Goal: Task Accomplishment & Management: Use online tool/utility

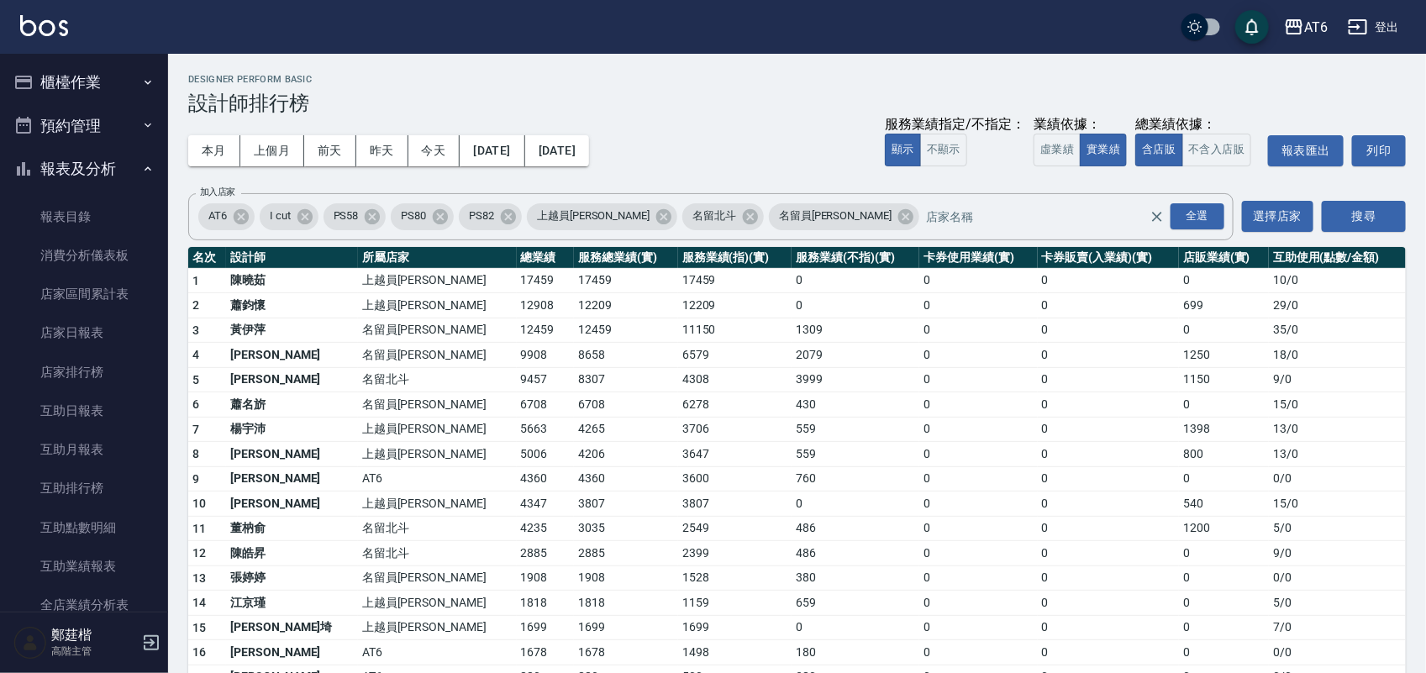
scroll to position [420, 0]
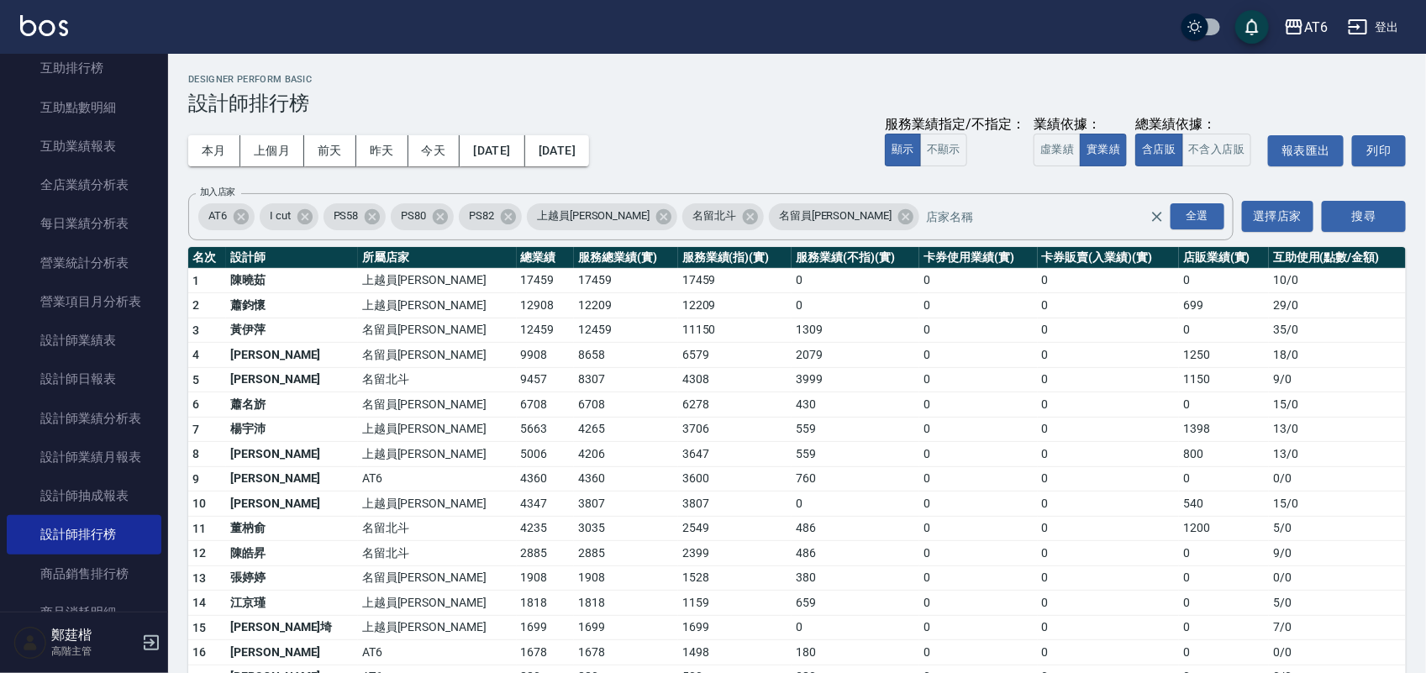
click at [61, 19] on img at bounding box center [44, 25] width 48 height 21
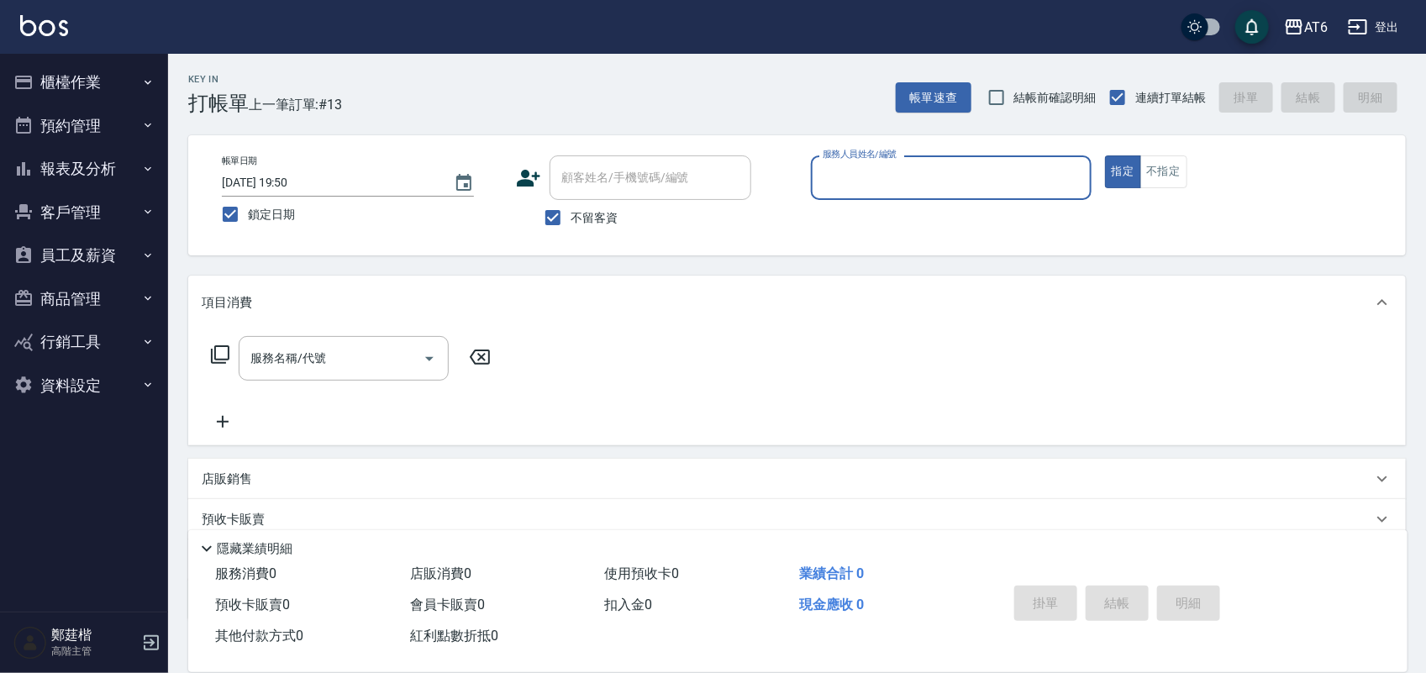
click at [91, 166] on button "報表及分析" at bounding box center [84, 169] width 155 height 44
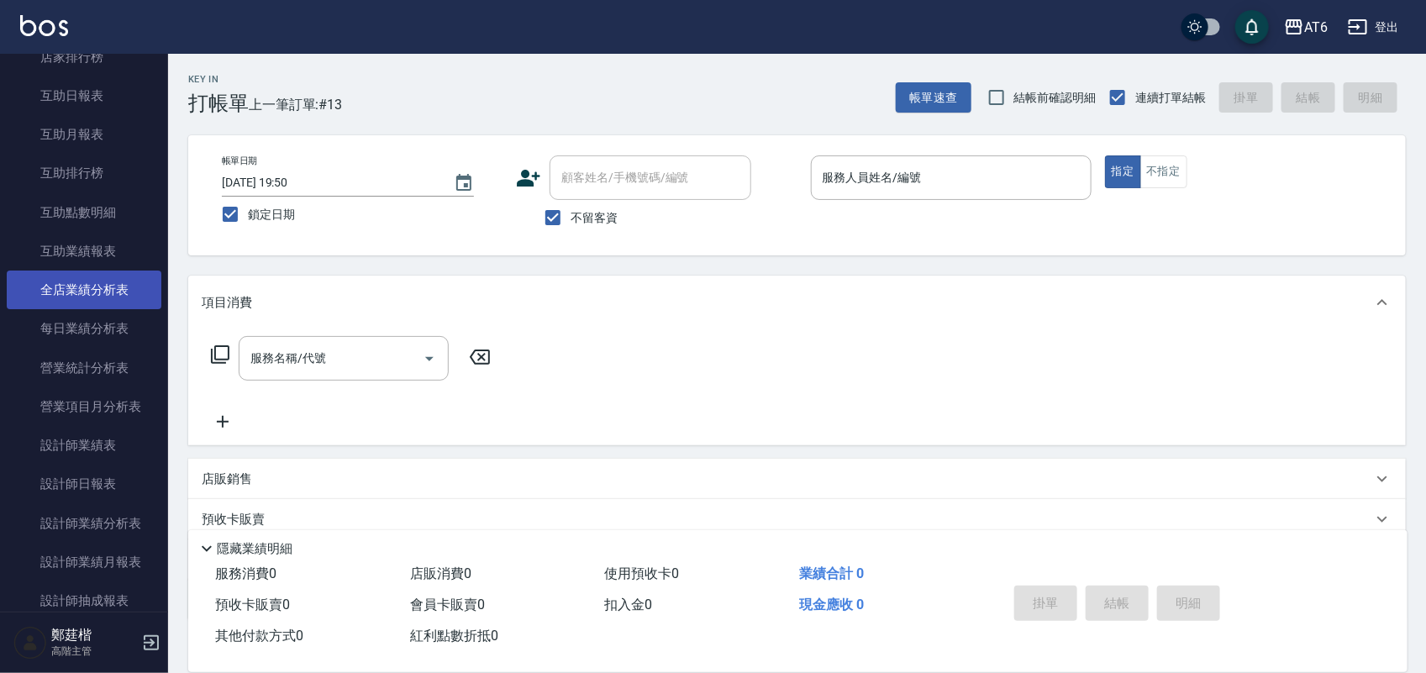
scroll to position [525, 0]
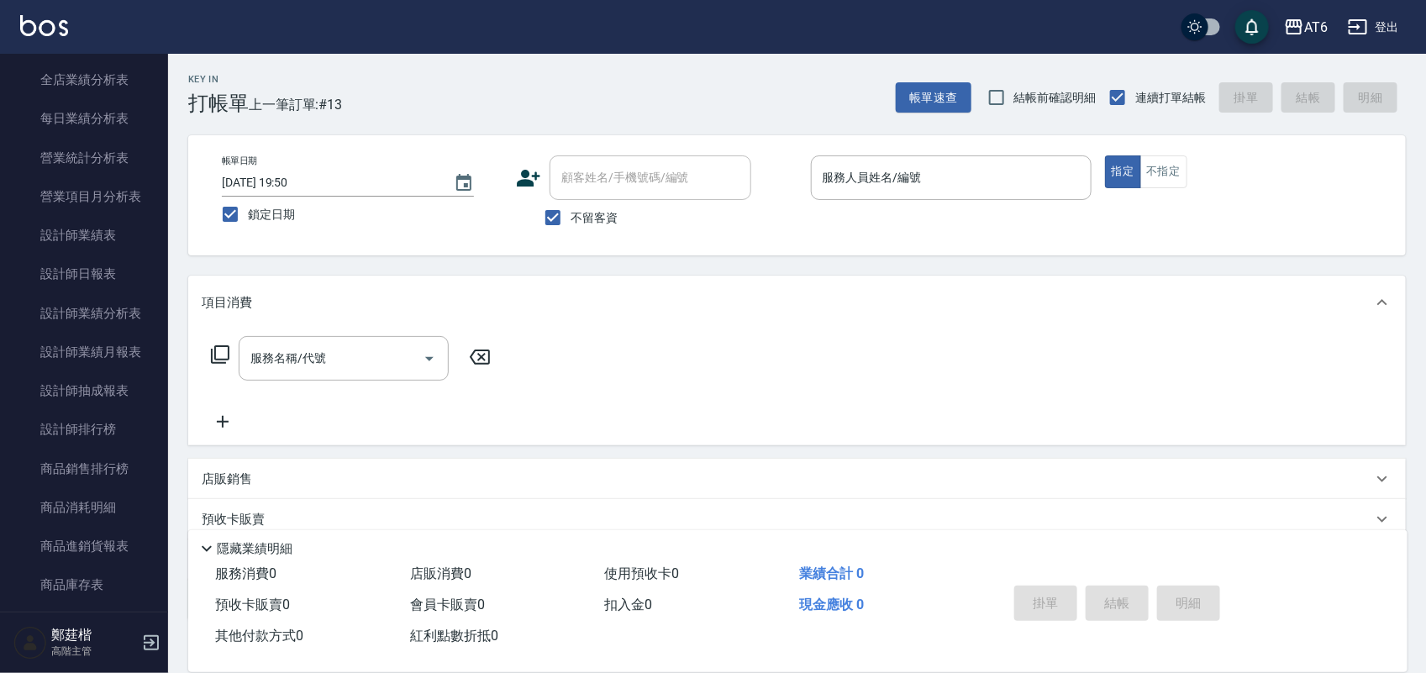
drag, startPoint x: 128, startPoint y: 266, endPoint x: 229, endPoint y: 1, distance: 284.4
click at [129, 266] on link "設計師日報表" at bounding box center [84, 274] width 155 height 39
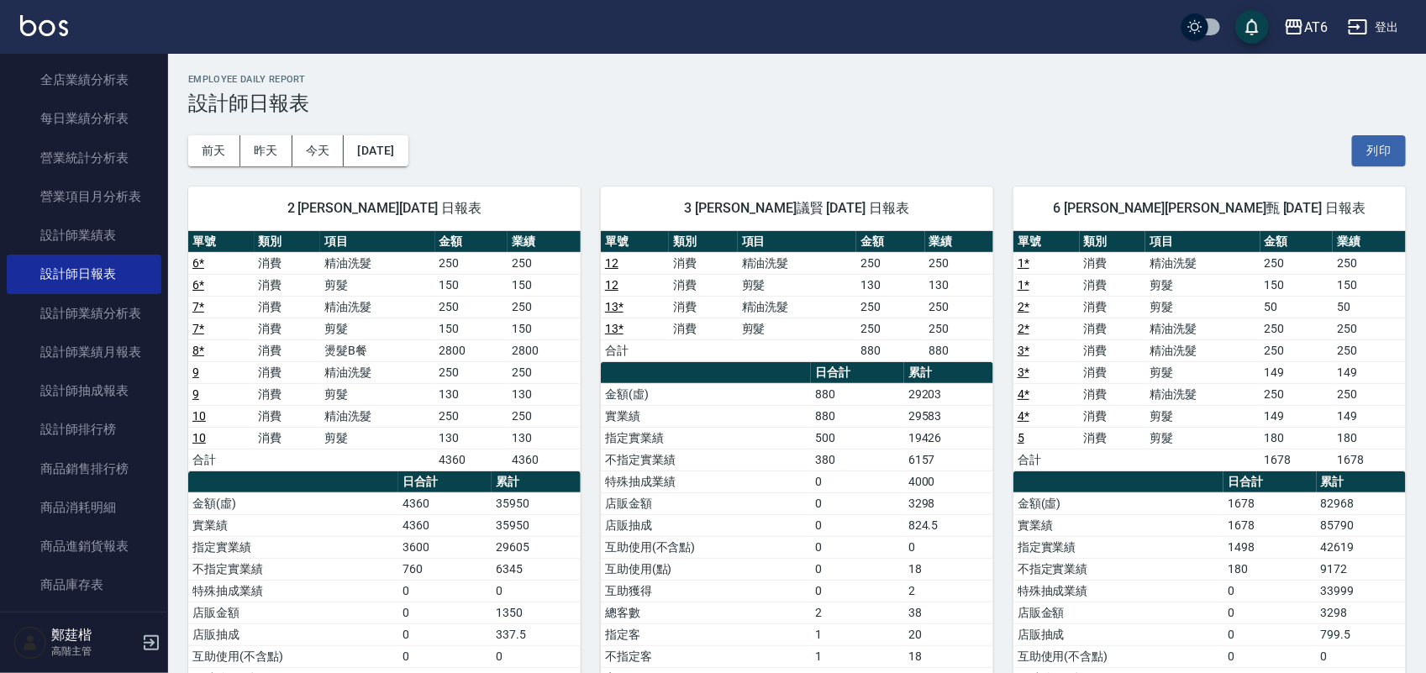
drag, startPoint x: 883, startPoint y: 89, endPoint x: 820, endPoint y: 95, distance: 62.5
click at [820, 95] on h3 "設計師日報表" at bounding box center [797, 104] width 1218 height 24
drag, startPoint x: 817, startPoint y: 95, endPoint x: 795, endPoint y: 95, distance: 21.9
click at [795, 95] on h3 "設計師日報表" at bounding box center [797, 104] width 1218 height 24
drag, startPoint x: 821, startPoint y: 95, endPoint x: 703, endPoint y: 61, distance: 123.4
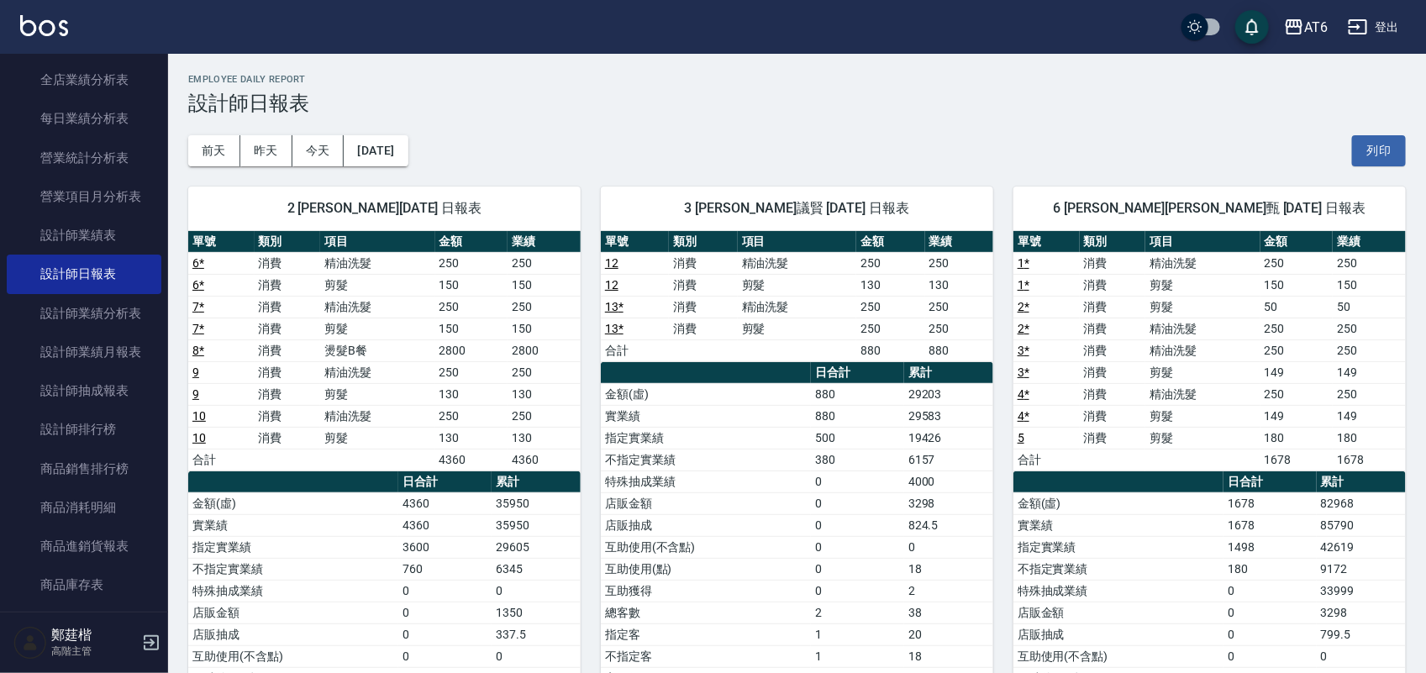
click at [761, 92] on h3 "設計師日報表" at bounding box center [797, 104] width 1218 height 24
click at [408, 153] on button "[DATE]" at bounding box center [376, 150] width 64 height 31
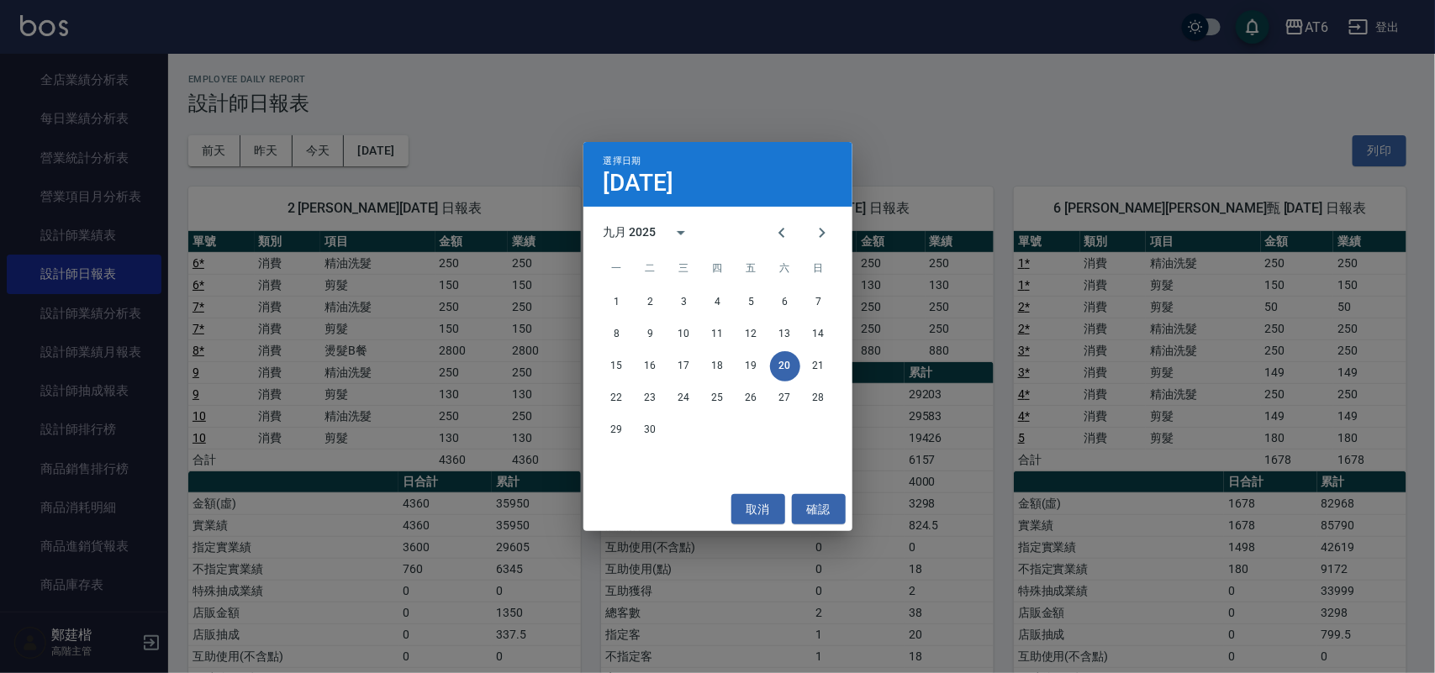
click at [900, 139] on div "選擇日期 [DATE] 九月 2025 一 二 三 四 五 六 日 1 2 3 4 5 6 7 8 9 10 11 12 13 14 15 16 17 18 …" at bounding box center [717, 336] width 1435 height 673
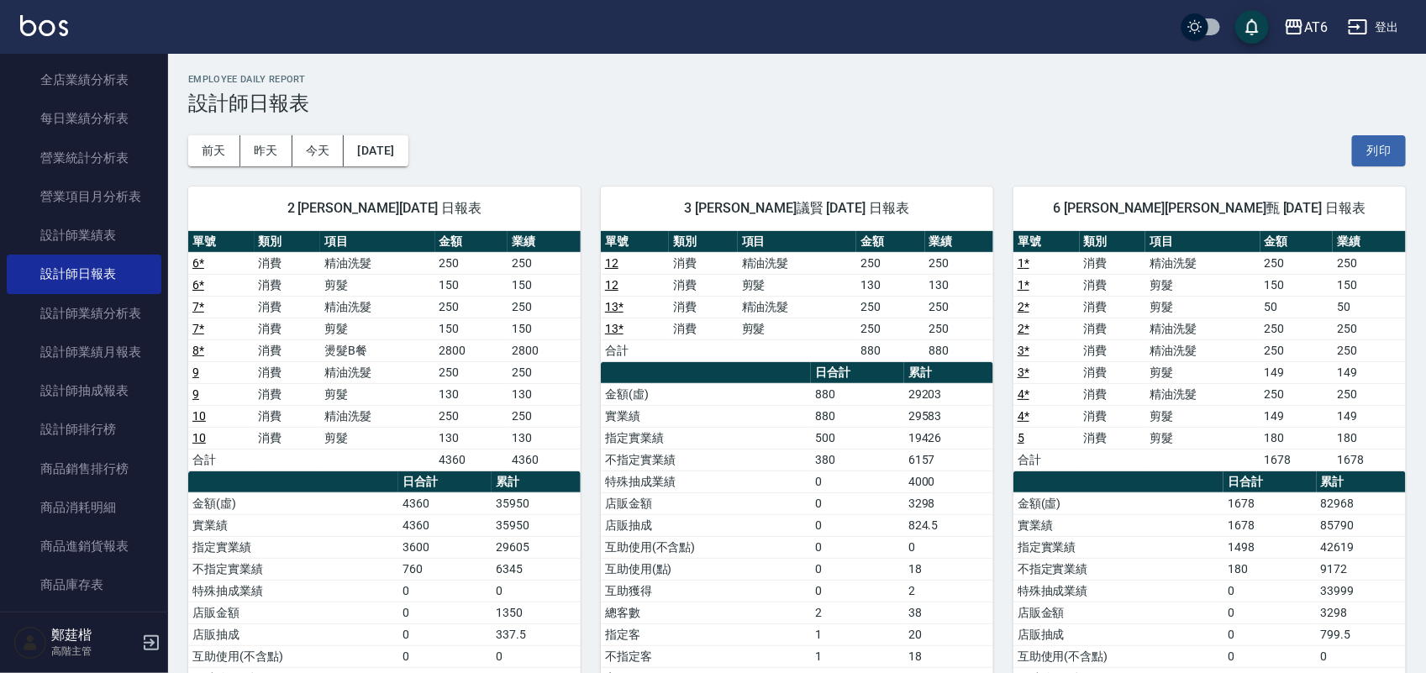
drag, startPoint x: 900, startPoint y: 136, endPoint x: 839, endPoint y: 122, distance: 63.0
click at [835, 124] on div "[DATE] [DATE] [DATE] [DATE] 列印" at bounding box center [797, 150] width 1218 height 71
drag, startPoint x: 892, startPoint y: 119, endPoint x: 846, endPoint y: 119, distance: 45.4
click at [846, 119] on div "[DATE] [DATE] [DATE] [DATE] 列印" at bounding box center [797, 150] width 1218 height 71
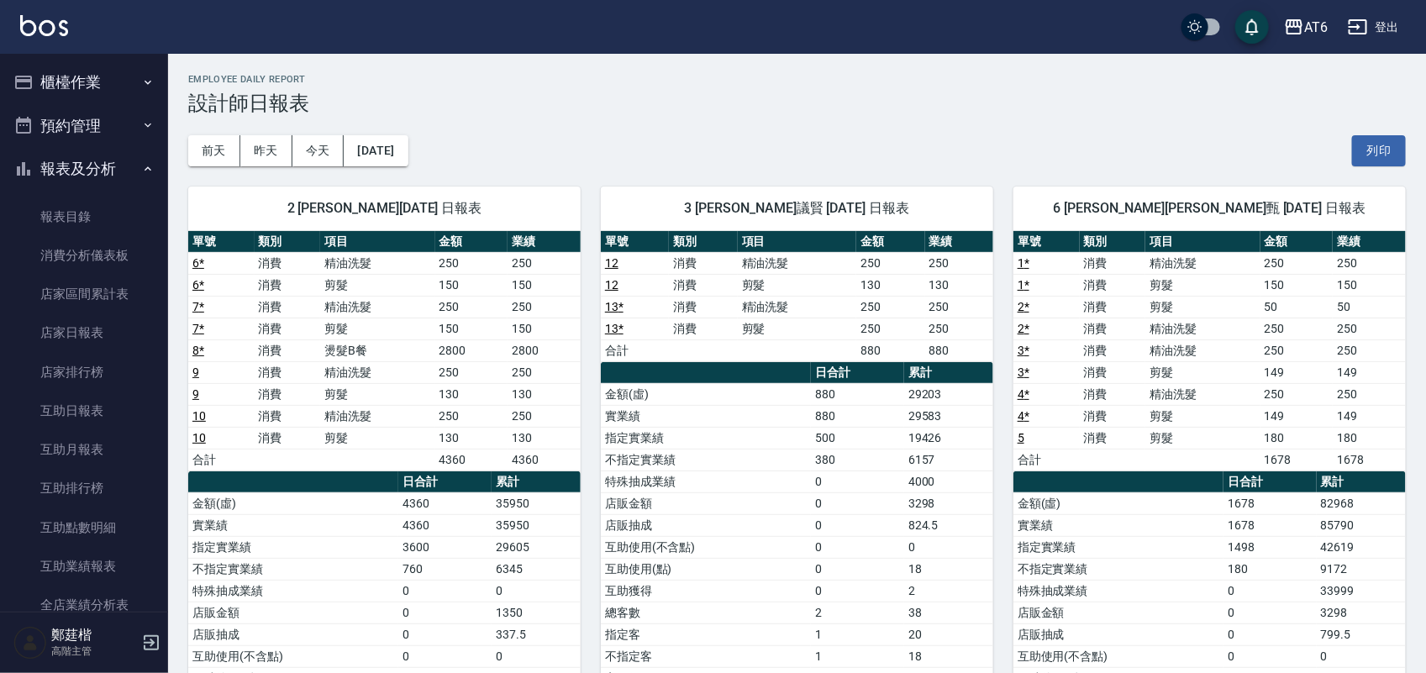
click at [103, 74] on button "櫃檯作業" at bounding box center [84, 83] width 155 height 44
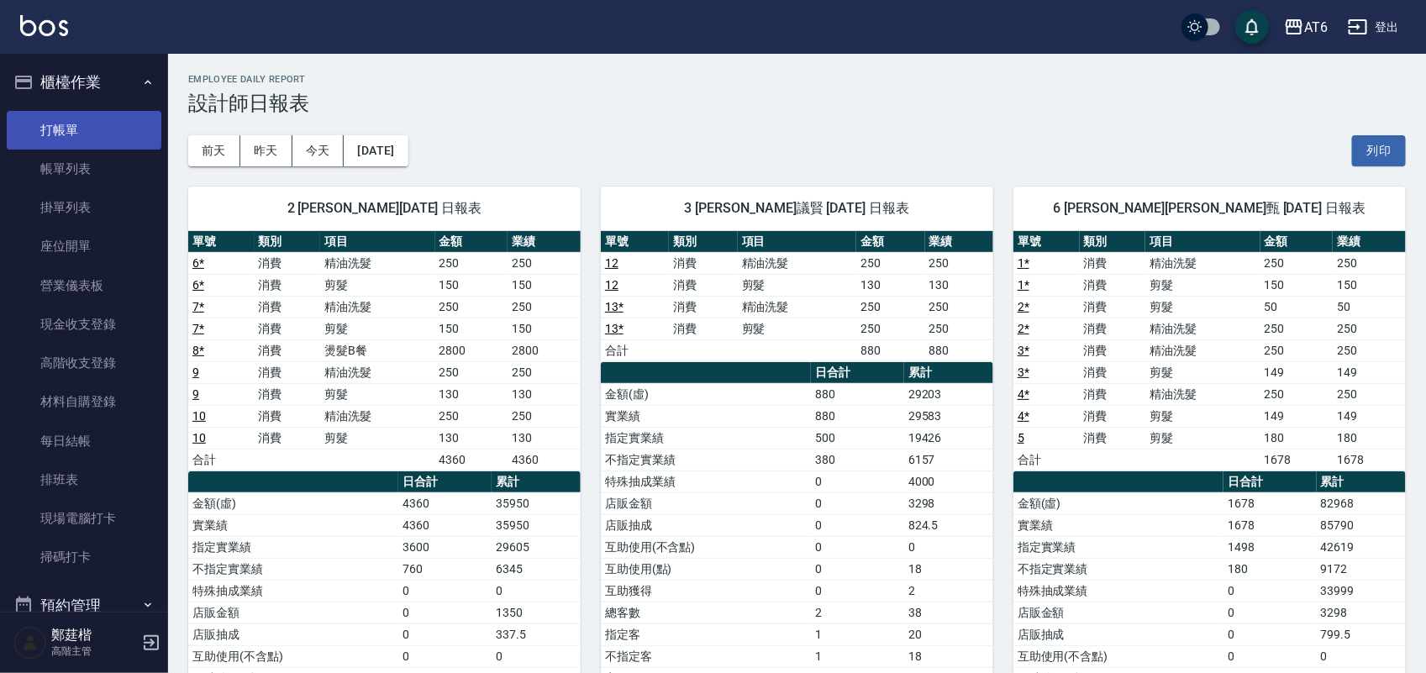
click at [109, 127] on link "打帳單" at bounding box center [84, 130] width 155 height 39
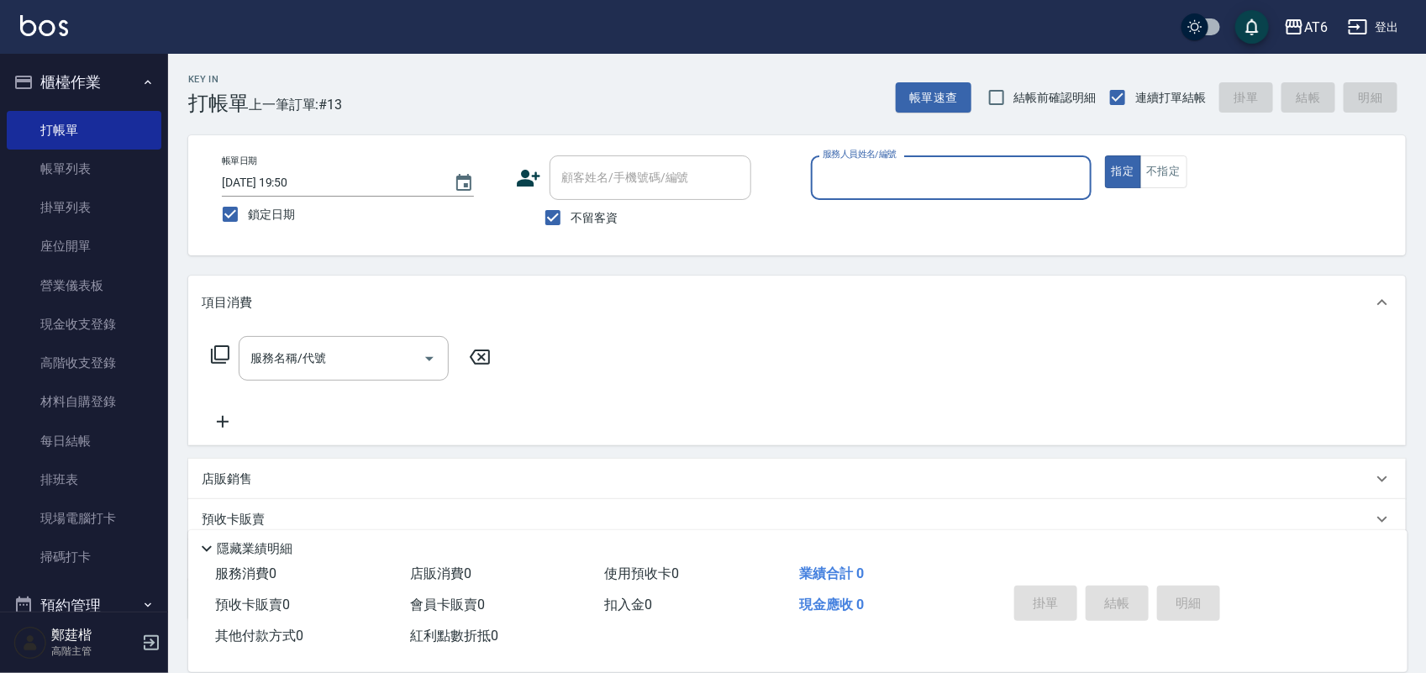
click at [944, 174] on input "服務人員姓名/編號" at bounding box center [952, 177] width 266 height 29
type input "8"
type button "true"
type input "[PERSON_NAME]-8"
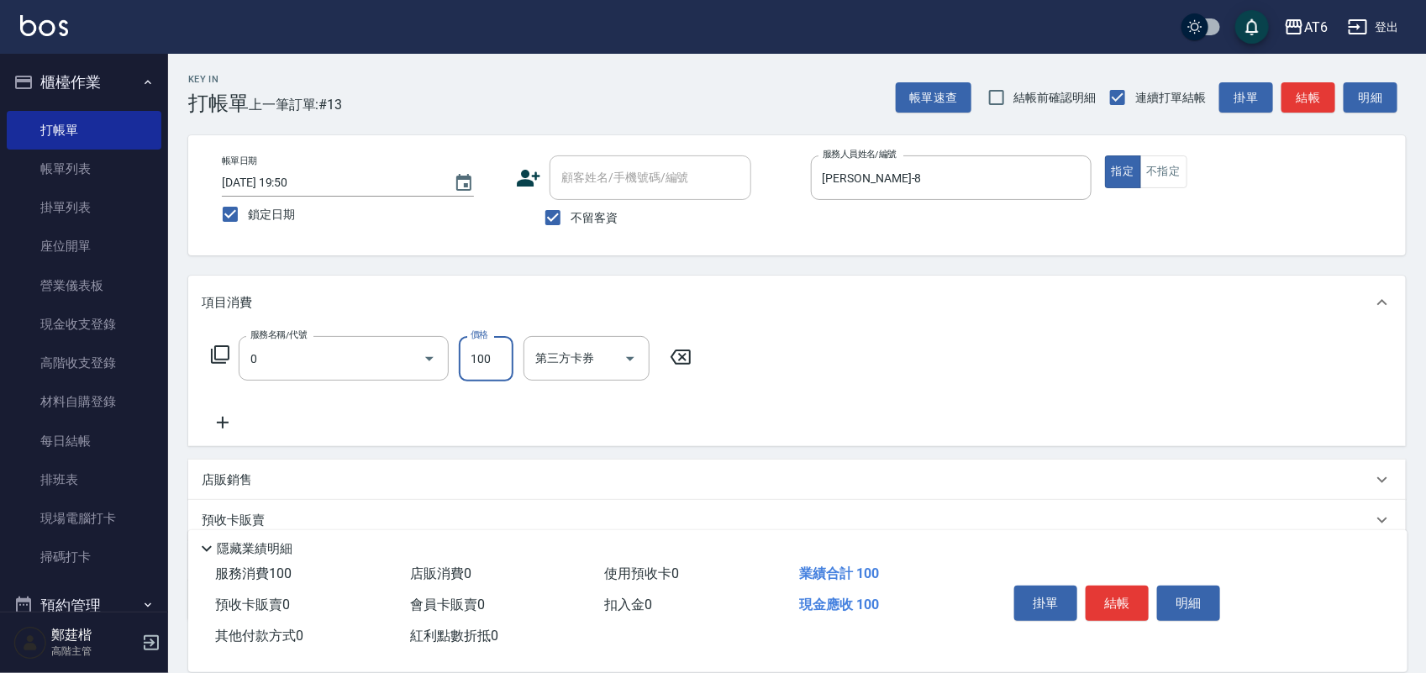
type input "剪髮(0)"
type input "180"
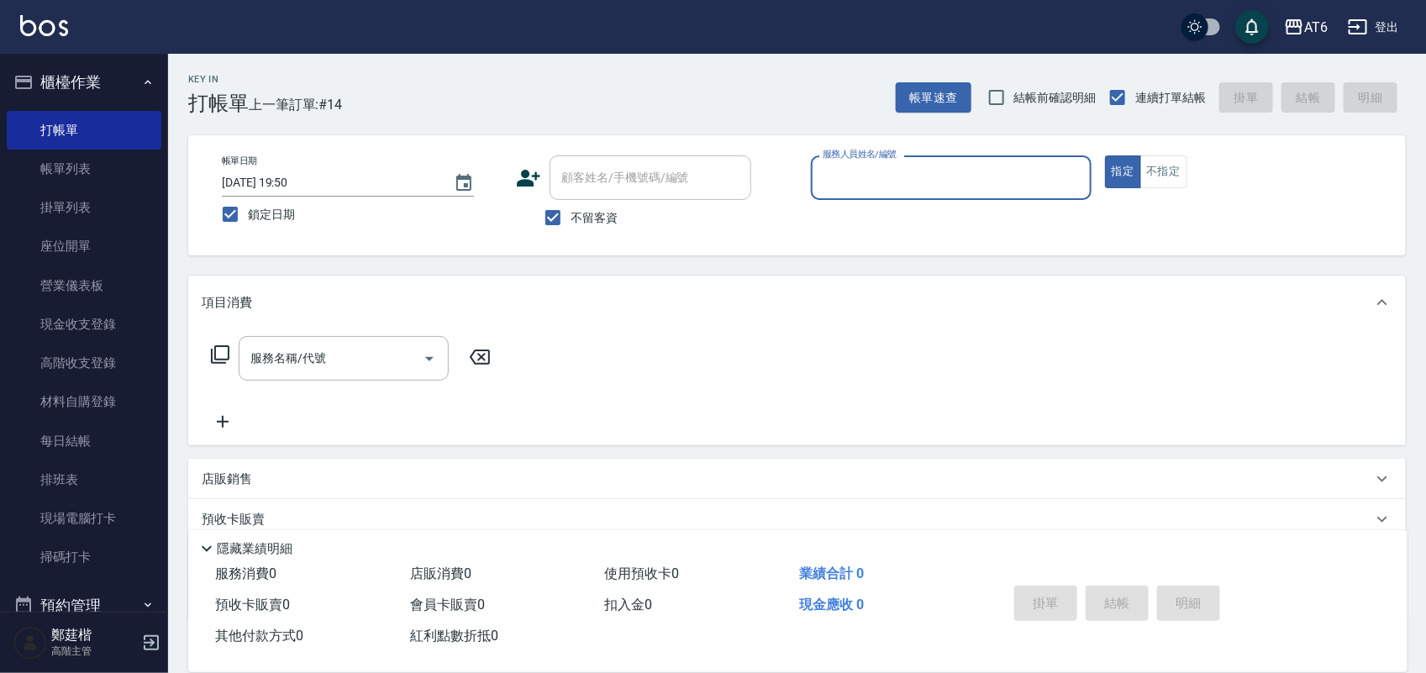
click at [85, 69] on button "櫃檯作業" at bounding box center [84, 83] width 155 height 44
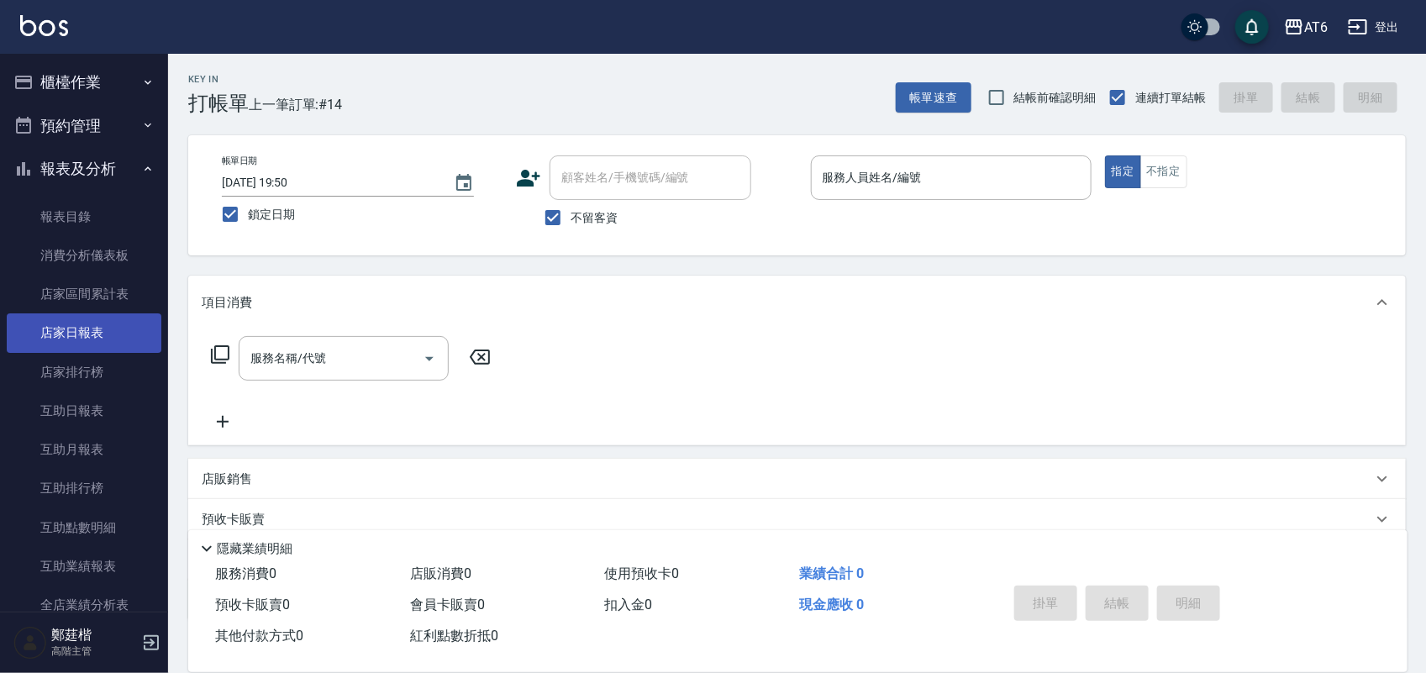
click at [102, 334] on link "店家日報表" at bounding box center [84, 333] width 155 height 39
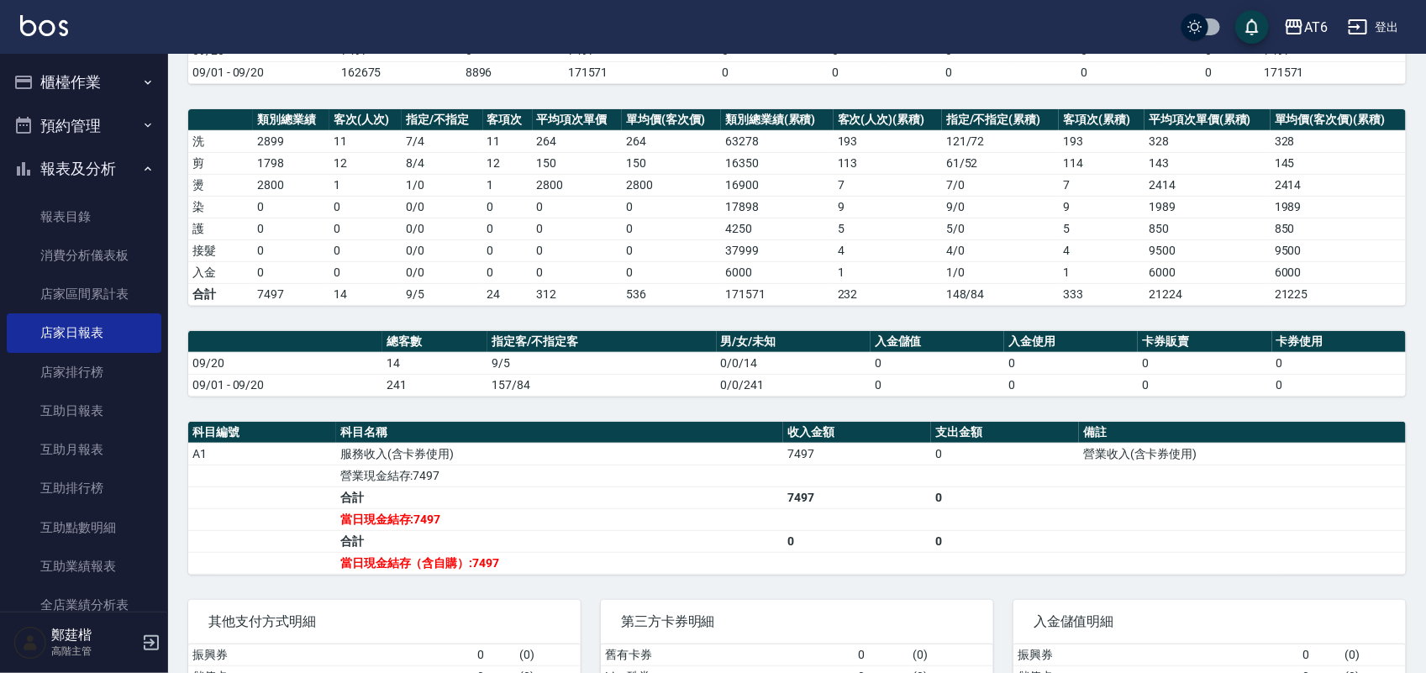
scroll to position [311, 0]
